Goal: Task Accomplishment & Management: Use online tool/utility

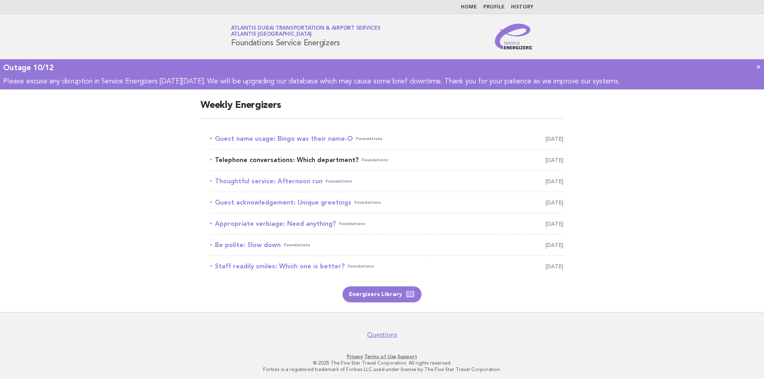
click at [313, 154] on link "Telephone conversations: Which department? Foundations October 13" at bounding box center [386, 159] width 353 height 11
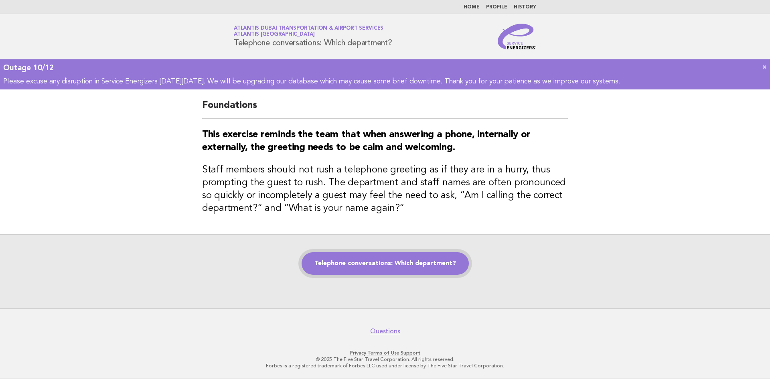
click at [431, 274] on link "Telephone conversations: Which department?" at bounding box center [385, 263] width 167 height 22
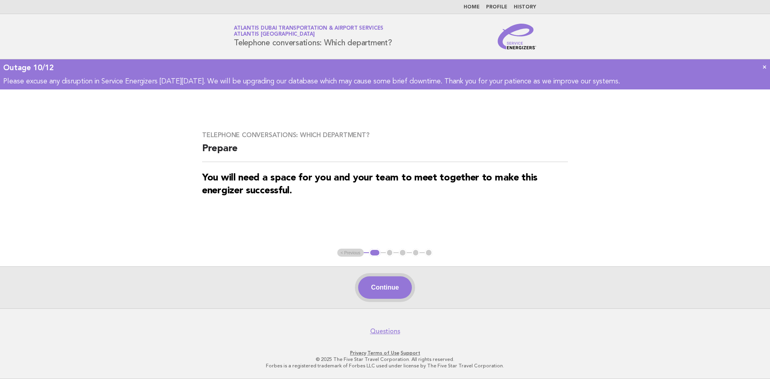
click at [375, 280] on button "Continue" at bounding box center [384, 287] width 53 height 22
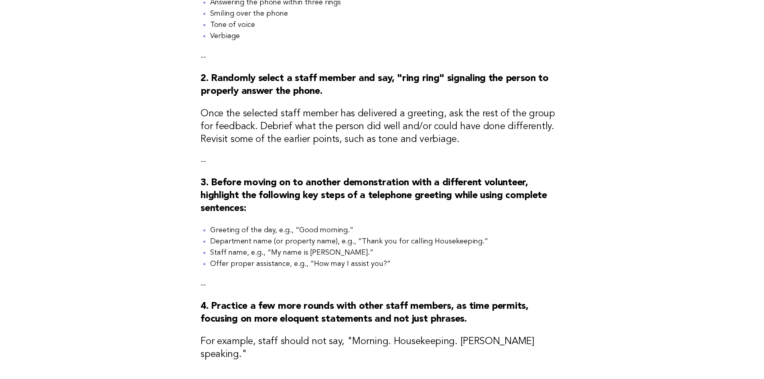
scroll to position [325, 0]
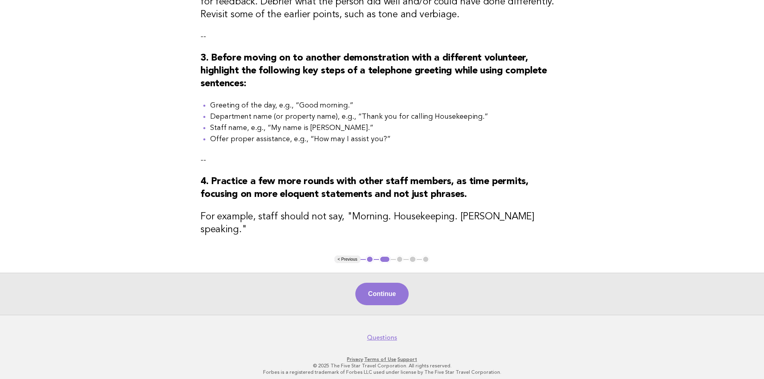
click at [382, 276] on div "Continue" at bounding box center [382, 294] width 764 height 42
click at [378, 285] on button "Continue" at bounding box center [381, 294] width 53 height 22
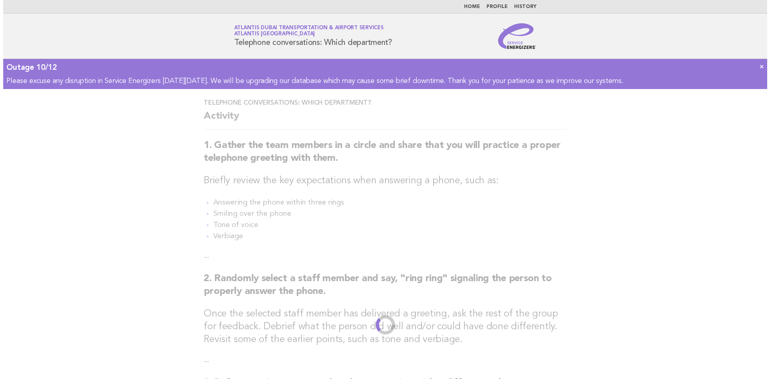
scroll to position [0, 0]
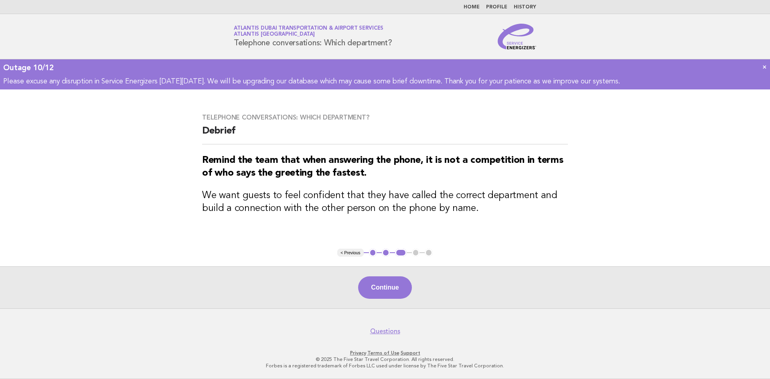
click at [378, 294] on button "Continue" at bounding box center [384, 287] width 53 height 22
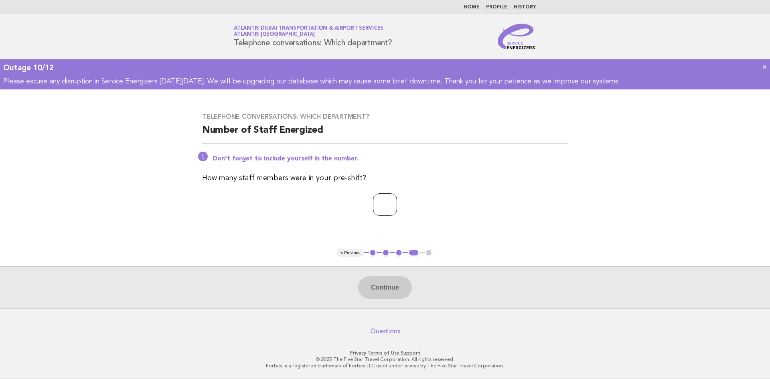
click at [387, 207] on input "number" at bounding box center [385, 204] width 24 height 22
type input "*"
click at [379, 282] on button "Continue" at bounding box center [384, 287] width 53 height 22
